Goal: Check status: Check status

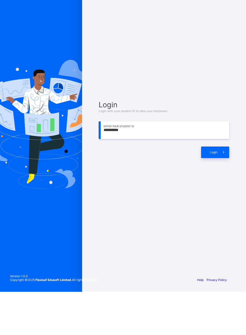
type input "**********"
click at [218, 201] on span at bounding box center [224, 195] width 12 height 12
